Goal: Feedback & Contribution: Leave review/rating

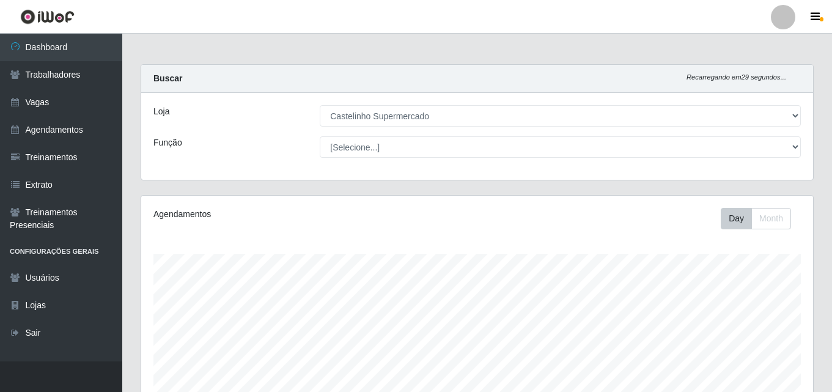
select select "377"
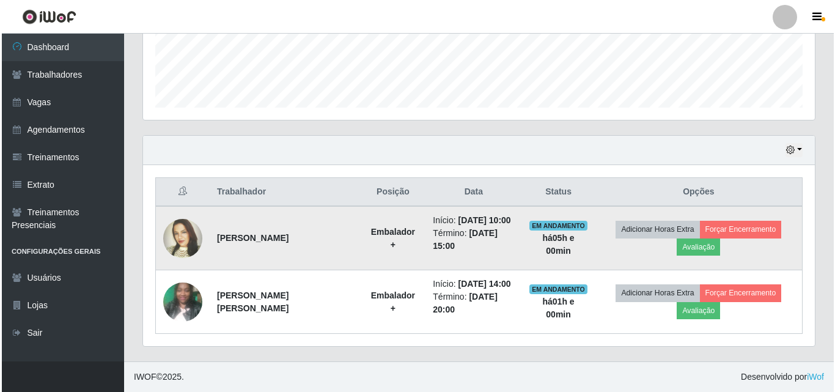
scroll to position [254, 672]
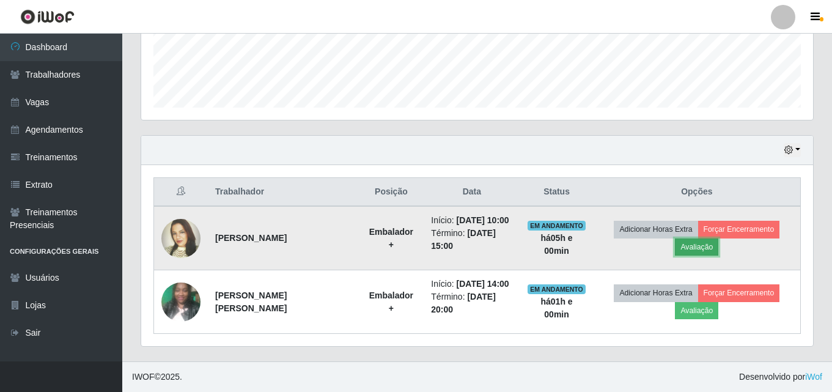
click at [697, 249] on button "Avaliação" at bounding box center [696, 246] width 43 height 17
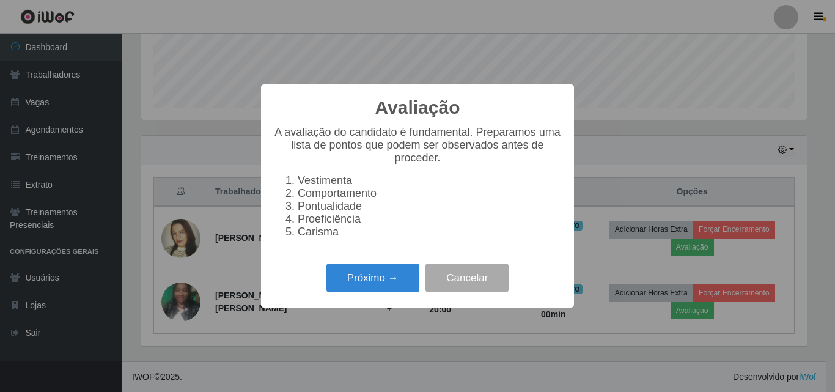
scroll to position [254, 666]
click at [356, 282] on button "Próximo →" at bounding box center [372, 277] width 93 height 29
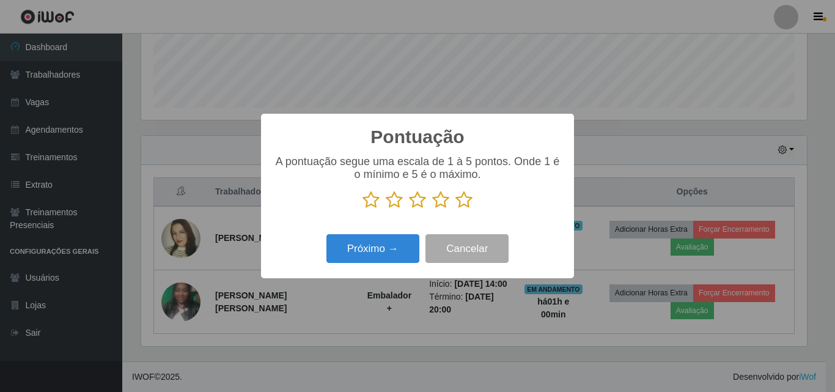
click at [468, 200] on icon at bounding box center [463, 200] width 17 height 18
click at [455, 209] on input "radio" at bounding box center [455, 209] width 0 height 0
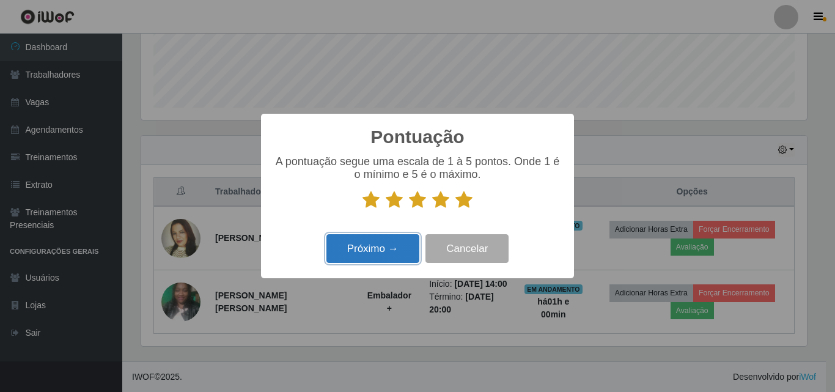
click at [373, 248] on button "Próximo →" at bounding box center [372, 248] width 93 height 29
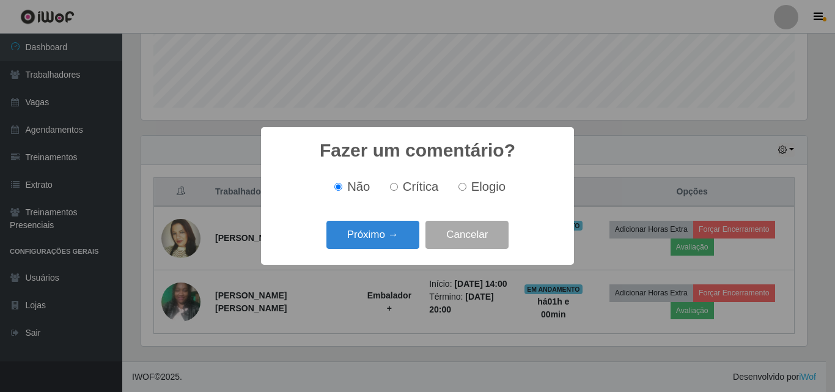
click at [480, 196] on div "Não Crítica Elogio" at bounding box center [417, 187] width 289 height 36
click at [471, 190] on span "Elogio" at bounding box center [488, 186] width 34 height 13
click at [466, 190] on input "Elogio" at bounding box center [462, 187] width 8 height 8
radio input "true"
click at [367, 236] on button "Próximo →" at bounding box center [372, 235] width 93 height 29
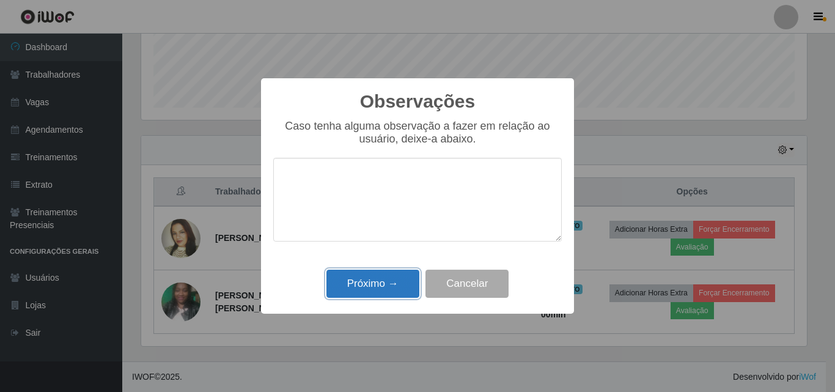
click at [401, 298] on button "Próximo →" at bounding box center [372, 284] width 93 height 29
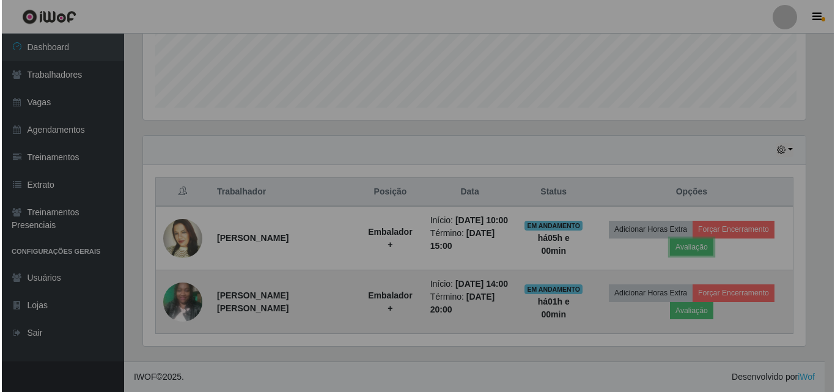
scroll to position [254, 672]
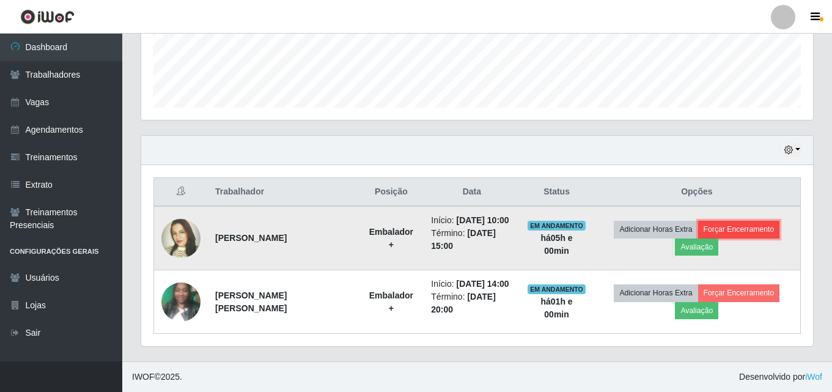
click at [721, 227] on button "Forçar Encerramento" at bounding box center [739, 229] width 82 height 17
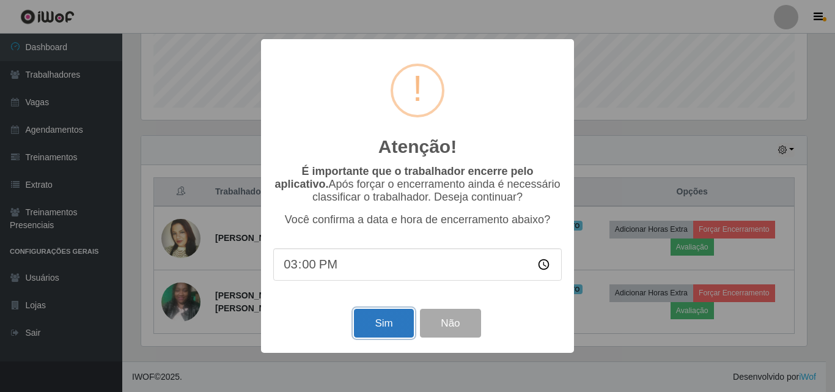
click at [388, 315] on button "Sim" at bounding box center [383, 323] width 59 height 29
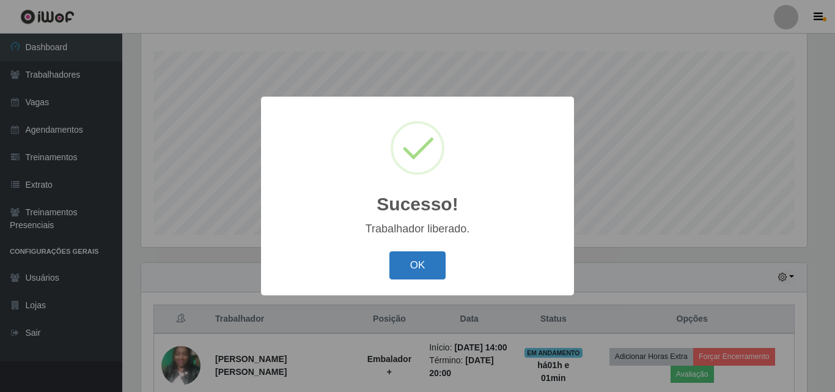
click at [402, 263] on button "OK" at bounding box center [417, 265] width 57 height 29
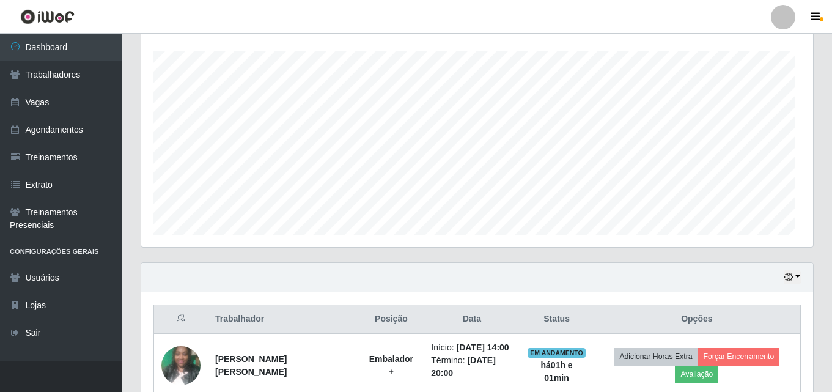
scroll to position [254, 672]
